Goal: Check status: Check status

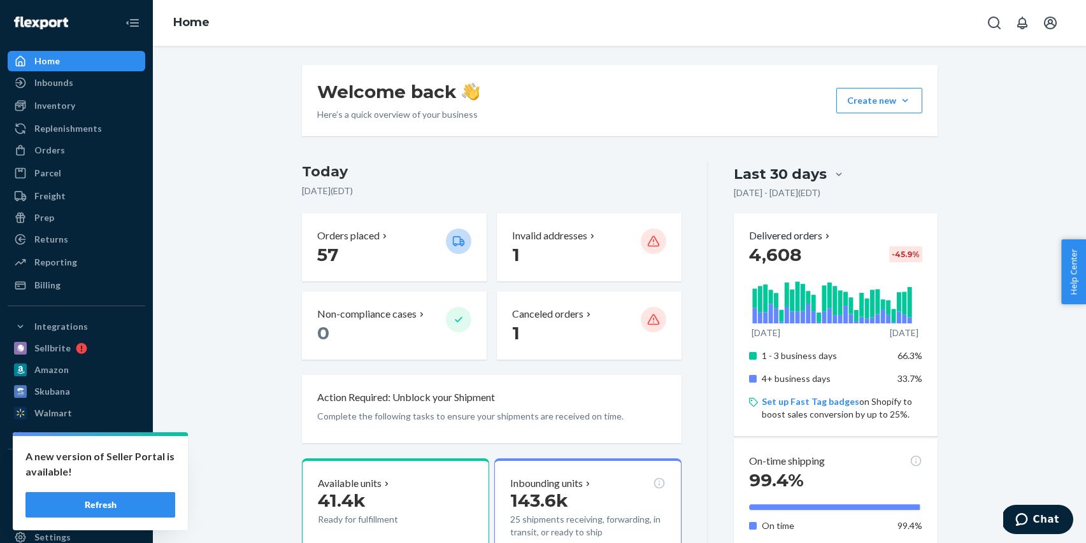
click at [117, 504] on button "Refresh" at bounding box center [100, 504] width 150 height 25
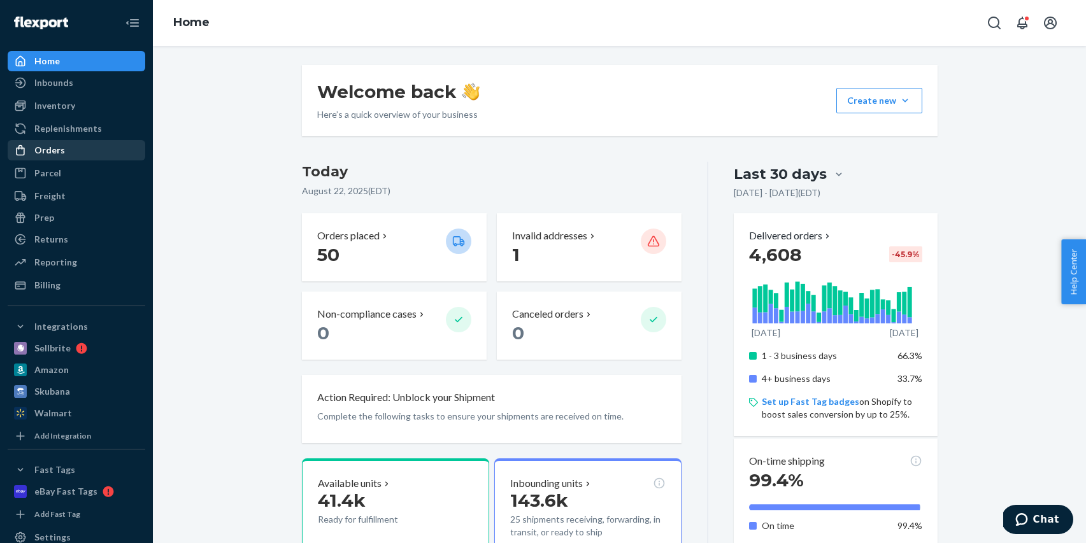
scroll to position [1, 0]
click at [69, 155] on div "Orders" at bounding box center [76, 150] width 135 height 18
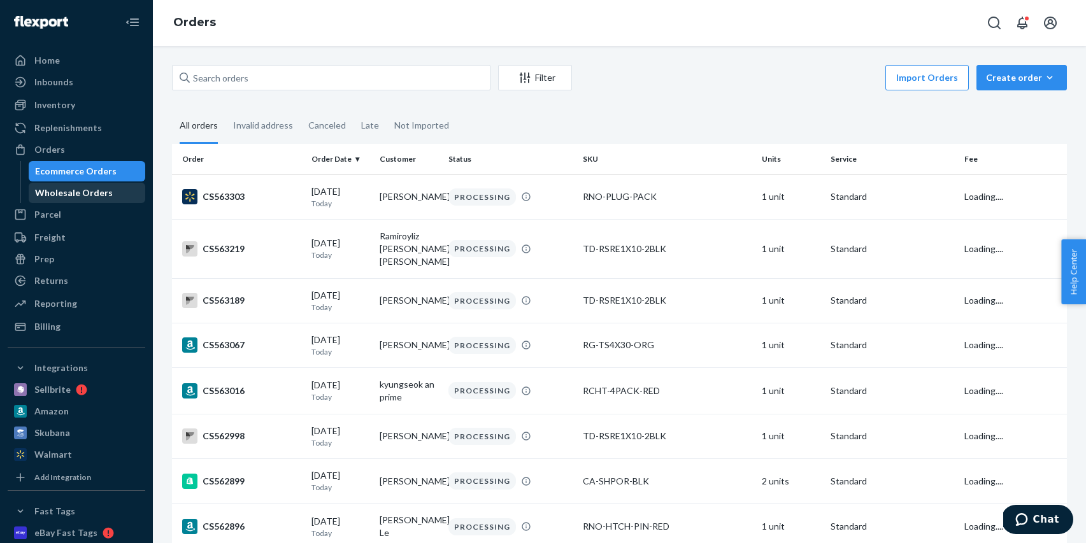
click at [80, 188] on div "Wholesale Orders" at bounding box center [74, 193] width 78 height 13
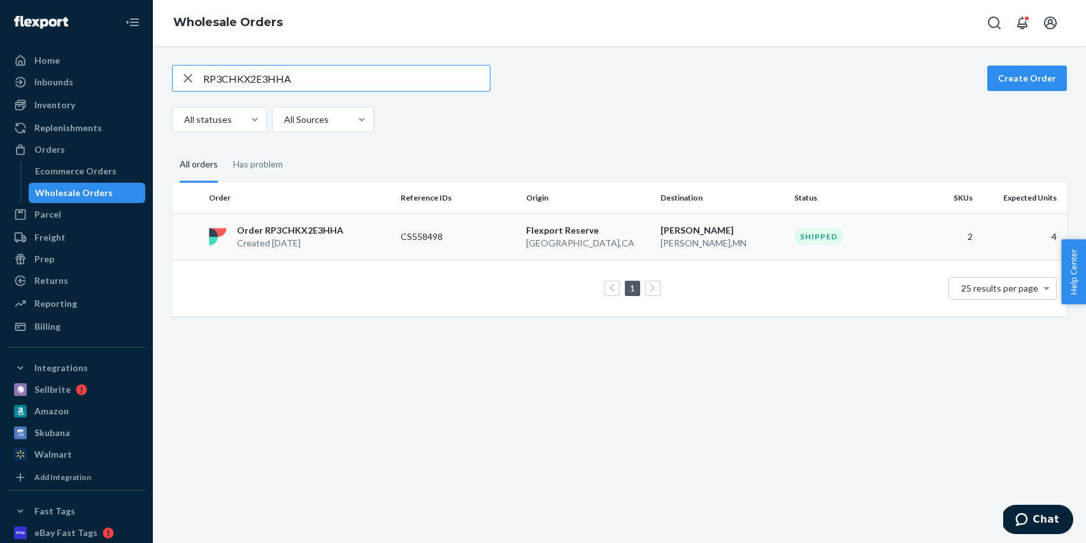
type input "RP3CHKX2E3HHA"
click at [588, 255] on td "[GEOGRAPHIC_DATA] [GEOGRAPHIC_DATA] , [GEOGRAPHIC_DATA]" at bounding box center [588, 236] width 134 height 47
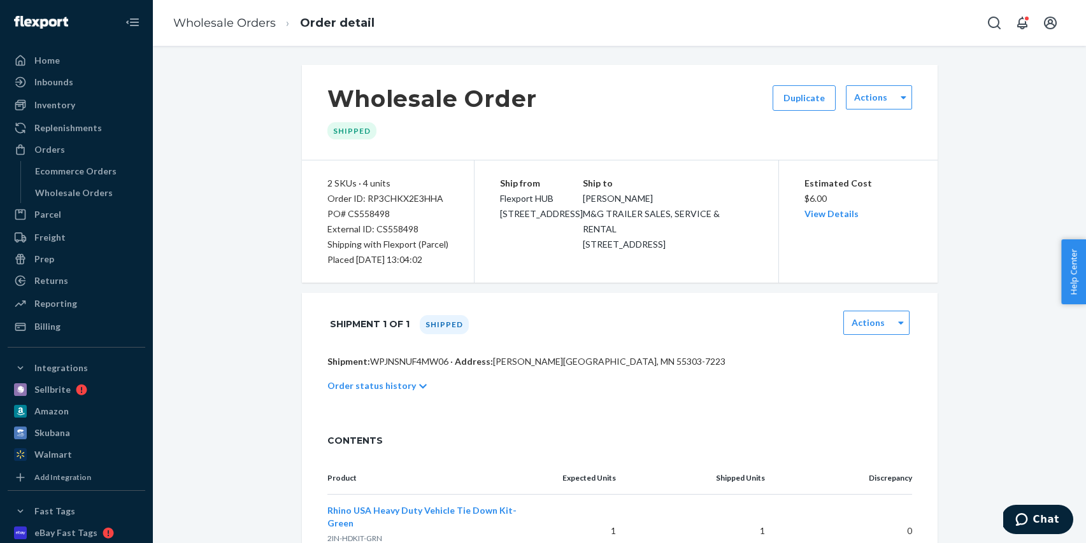
click at [380, 212] on div "PO# CS558498" at bounding box center [387, 213] width 121 height 15
copy div "CS558498"
click at [105, 195] on div "Wholesale Orders" at bounding box center [74, 193] width 78 height 13
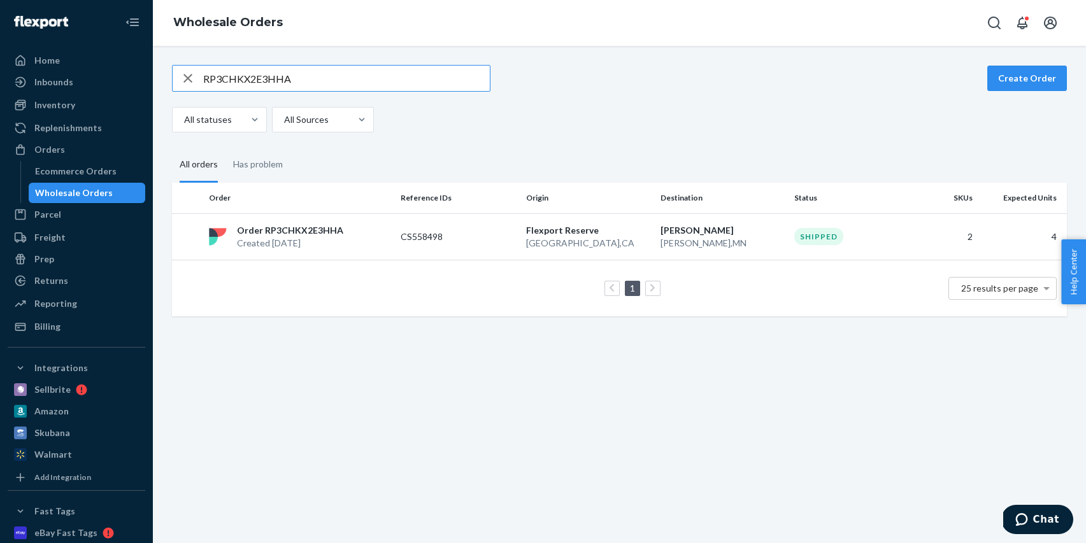
click at [312, 76] on input "RP3CHKX2E3HHA" at bounding box center [346, 78] width 287 height 25
type input "RPL1UK38N1DKT"
click at [402, 219] on td "CS558536" at bounding box center [458, 236] width 125 height 47
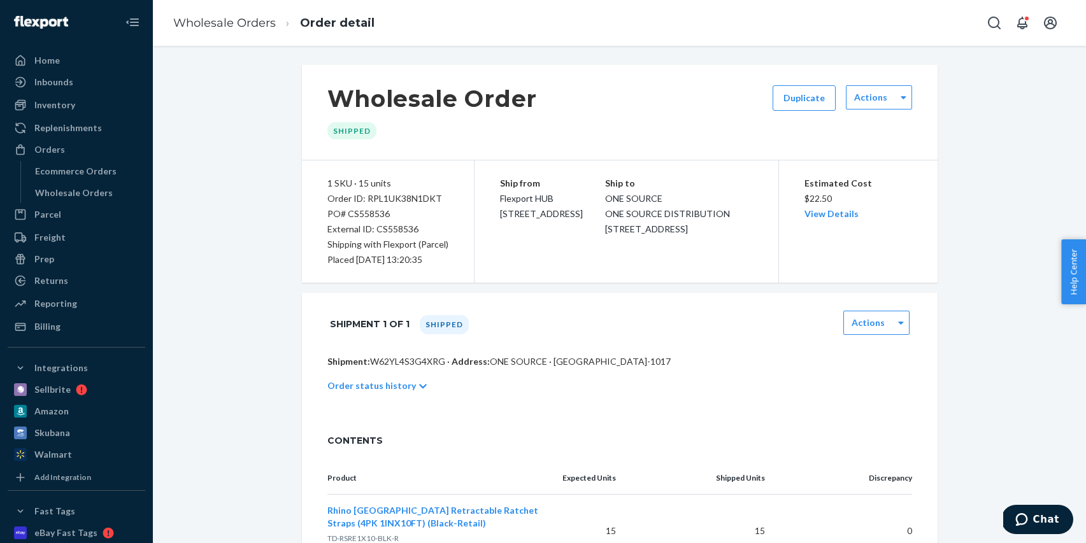
click at [393, 230] on div "External ID: CS558536" at bounding box center [387, 229] width 121 height 15
copy div "CS558536"
click at [90, 190] on div "Wholesale Orders" at bounding box center [74, 193] width 78 height 13
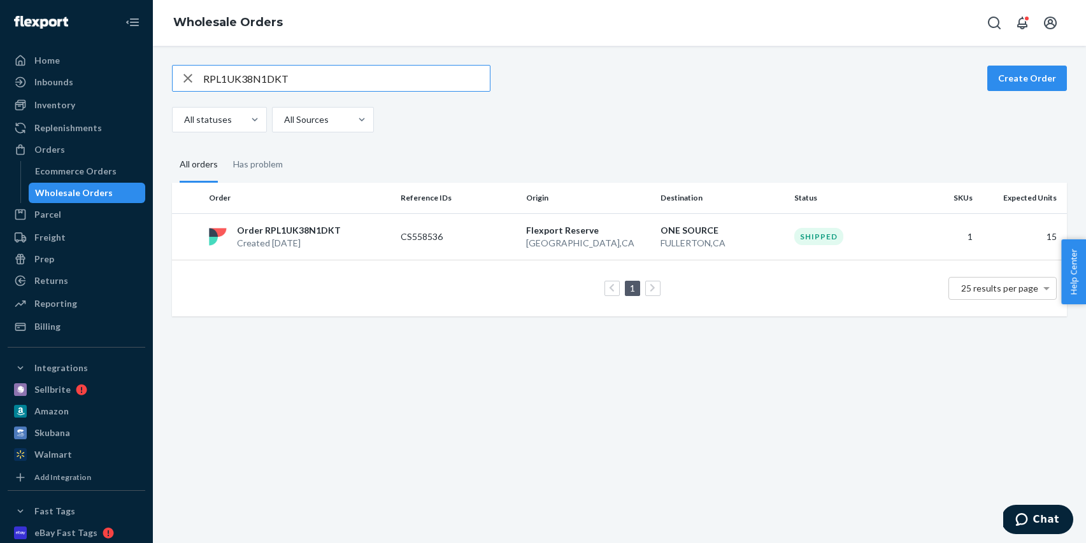
drag, startPoint x: 180, startPoint y: 71, endPoint x: 191, endPoint y: 72, distance: 11.5
click at [181, 71] on icon "button" at bounding box center [187, 78] width 15 height 25
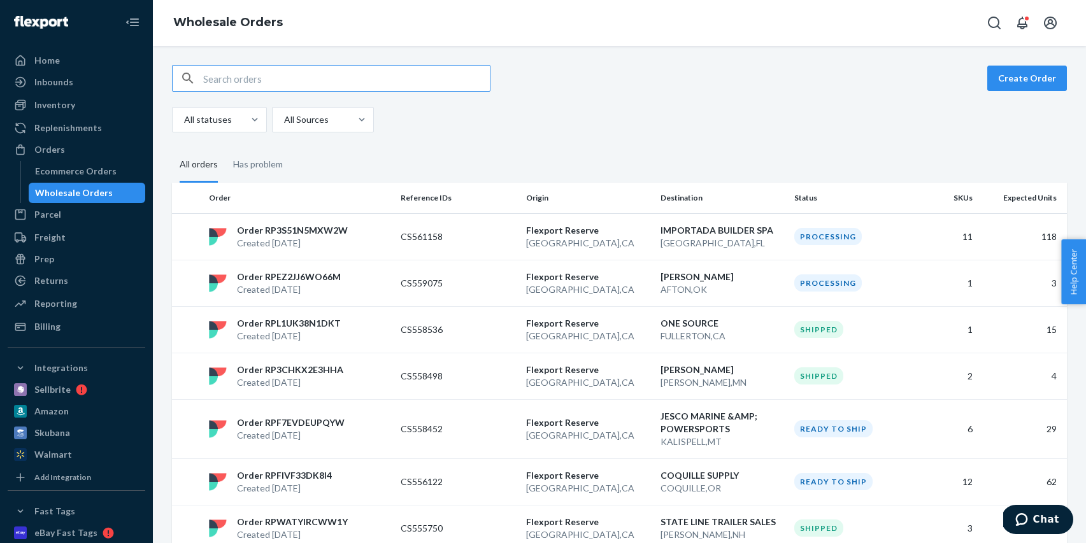
drag, startPoint x: 97, startPoint y: 66, endPoint x: 94, endPoint y: 3, distance: 63.2
click at [97, 66] on div "Home" at bounding box center [76, 61] width 135 height 18
